Goal: Obtain resource: Obtain resource

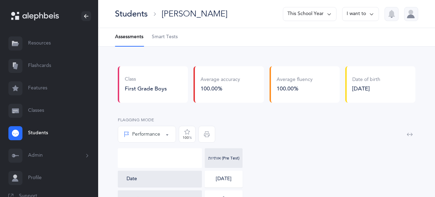
click at [33, 44] on link "Resources" at bounding box center [49, 43] width 98 height 22
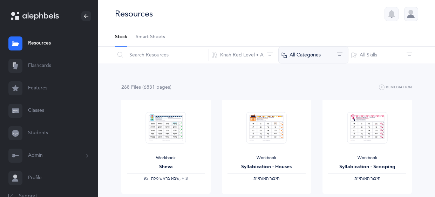
click at [330, 57] on button "All Categories" at bounding box center [313, 55] width 70 height 17
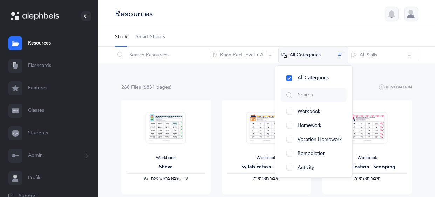
click at [330, 57] on button "All Categories" at bounding box center [313, 55] width 70 height 17
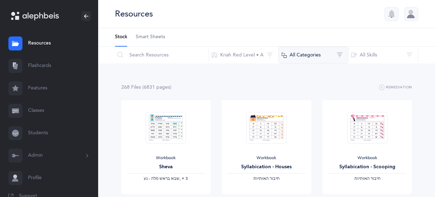
click at [330, 57] on button "All Categories" at bounding box center [313, 55] width 70 height 17
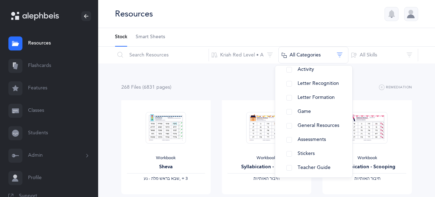
scroll to position [101, 0]
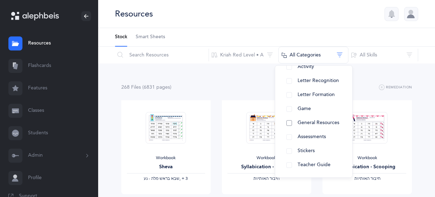
click at [291, 126] on button "General Resources" at bounding box center [314, 123] width 66 height 14
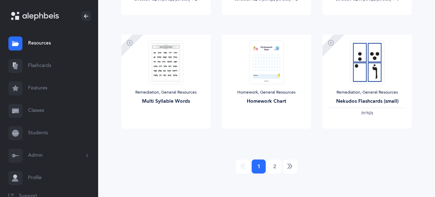
scroll to position [637, 0]
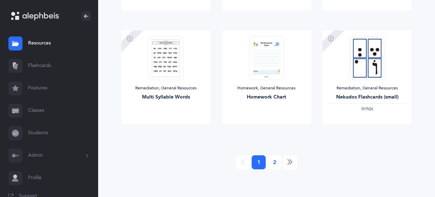
click at [274, 161] on link "2" at bounding box center [274, 162] width 14 height 14
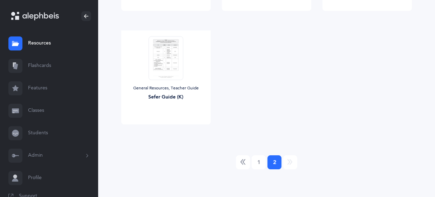
scroll to position [0, 0]
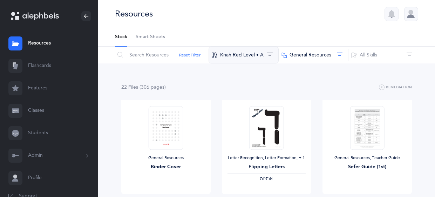
click at [268, 55] on button "Kriah Red Level • A" at bounding box center [243, 55] width 70 height 17
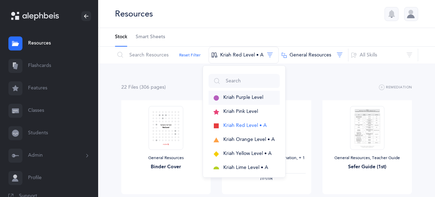
click at [249, 97] on span "Kriah Purple Level" at bounding box center [243, 98] width 40 height 6
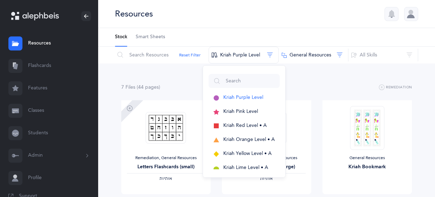
click at [356, 89] on div "7 File s (44 page s ) Remediation" at bounding box center [266, 87] width 291 height 9
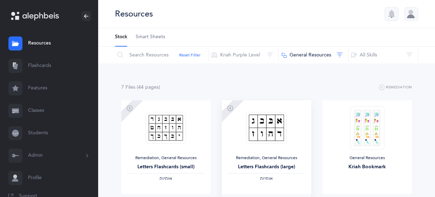
click at [270, 131] on img at bounding box center [266, 128] width 40 height 32
click at [238, 55] on button "Kriah Purple Level" at bounding box center [243, 55] width 70 height 17
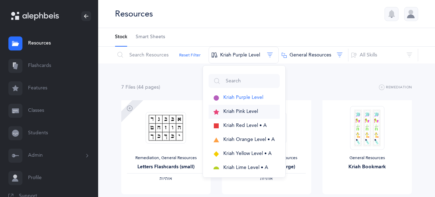
click at [247, 112] on span "Kriah Pink Level" at bounding box center [240, 112] width 35 height 6
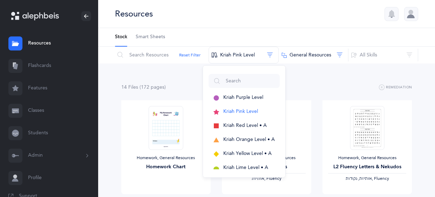
click at [296, 23] on div "Resources" at bounding box center [266, 14] width 337 height 28
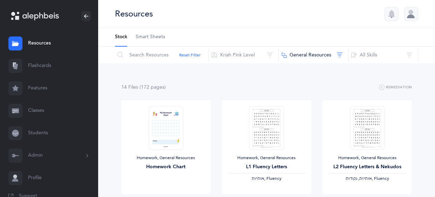
click at [330, 30] on ul "Stock Smart Sheets" at bounding box center [266, 37] width 337 height 19
